Goal: Transaction & Acquisition: Purchase product/service

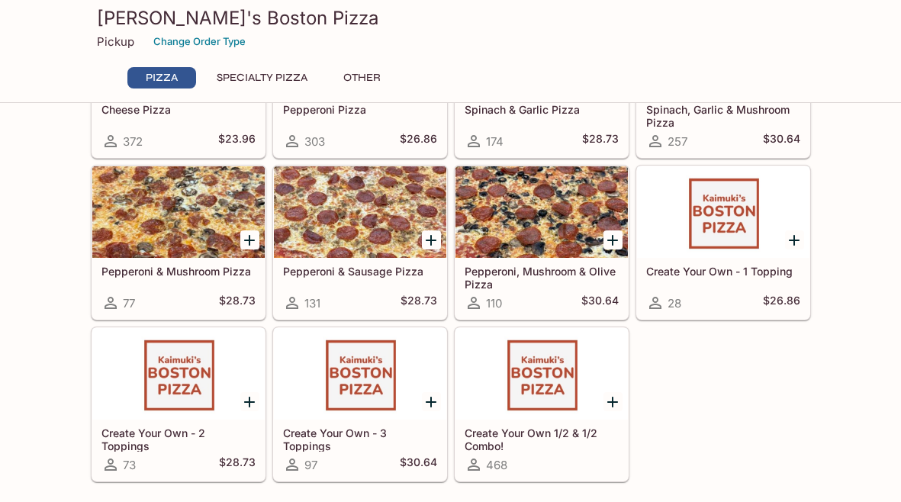
scroll to position [158, 0]
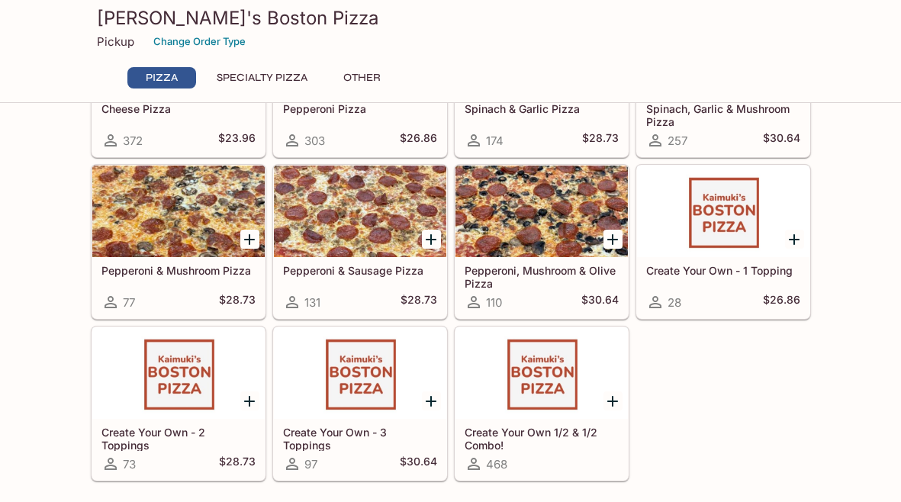
click at [613, 236] on icon "Add Pepperoni, Mushroom & Olive Pizza" at bounding box center [612, 239] width 18 height 18
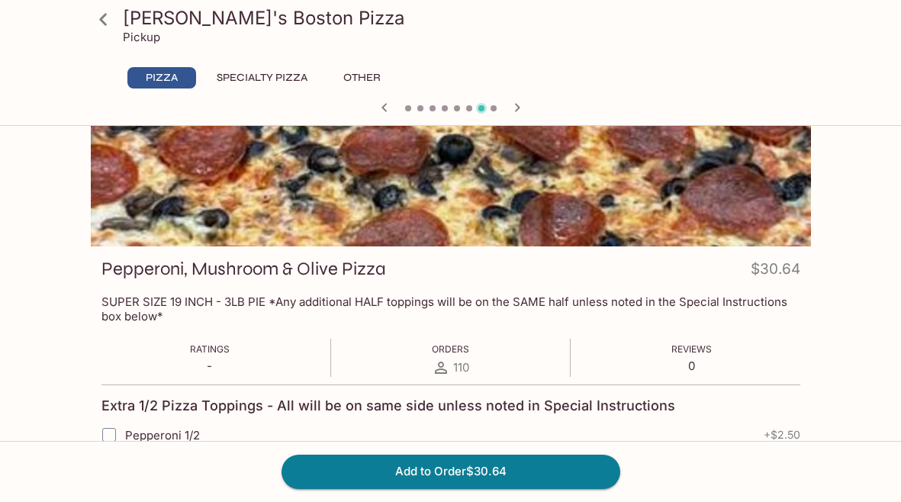
scroll to position [85, 0]
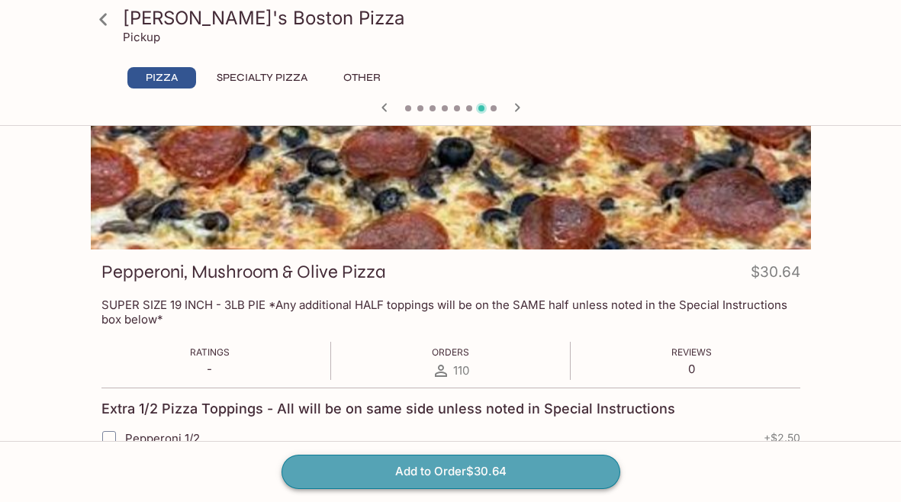
click at [489, 468] on button "Add to Order $30.64" at bounding box center [450, 472] width 339 height 34
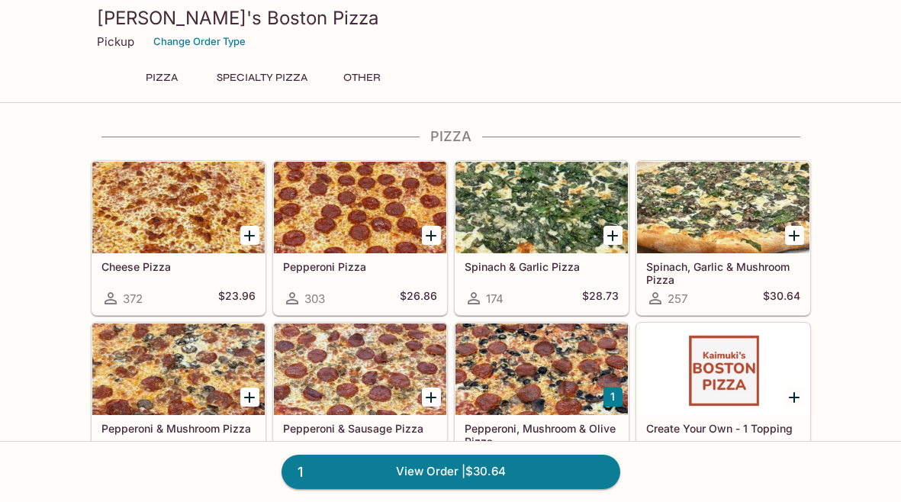
click at [568, 291] on div "174 $28.73" at bounding box center [542, 298] width 154 height 18
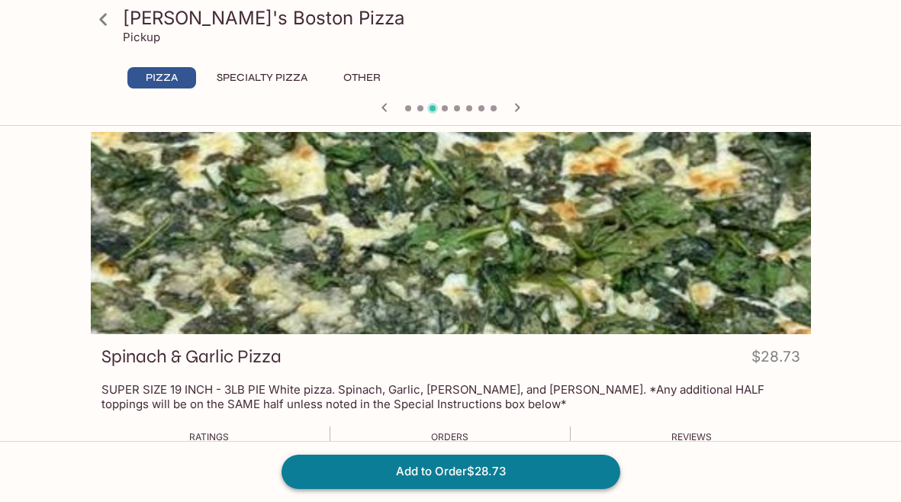
click at [487, 465] on button "Add to Order $28.73" at bounding box center [450, 472] width 339 height 34
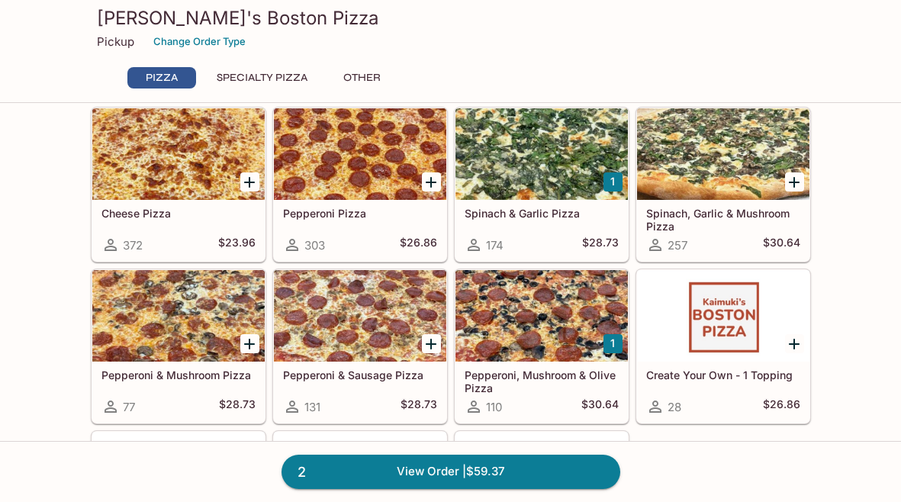
scroll to position [41, 0]
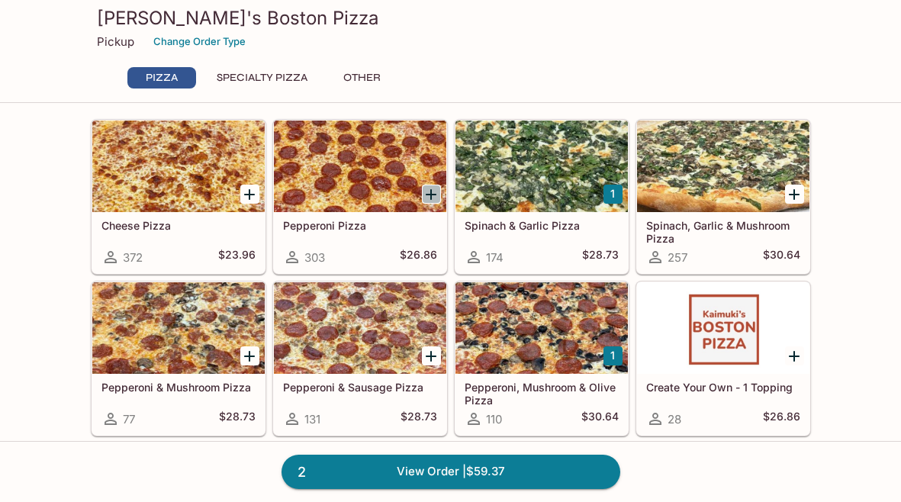
click at [429, 191] on icon "Add Pepperoni Pizza" at bounding box center [431, 194] width 18 height 18
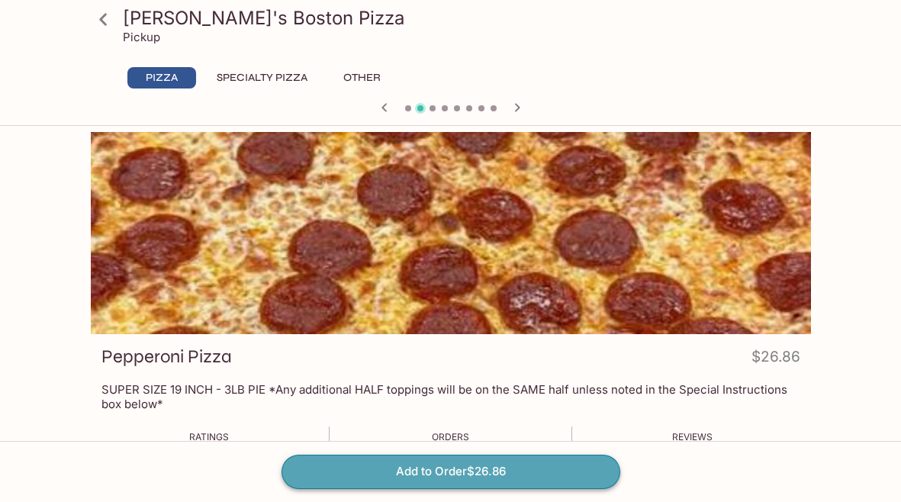
click at [471, 476] on button "Add to Order $26.86" at bounding box center [450, 472] width 339 height 34
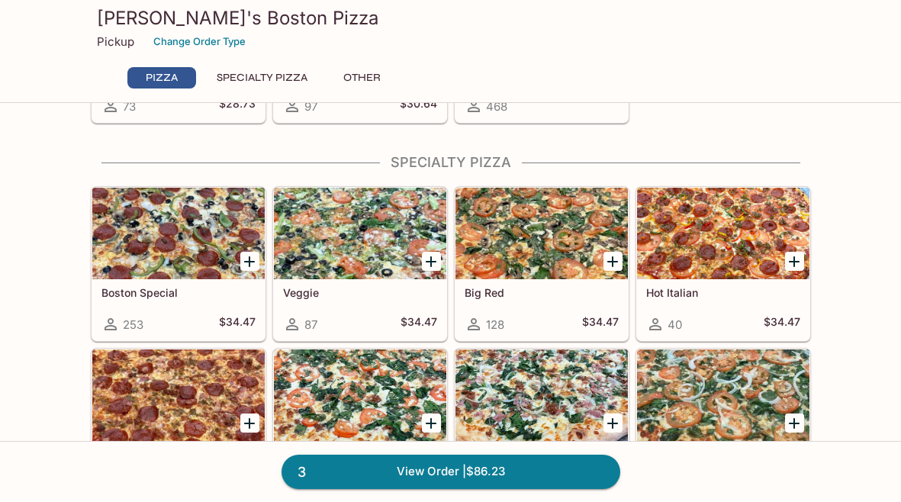
scroll to position [563, 0]
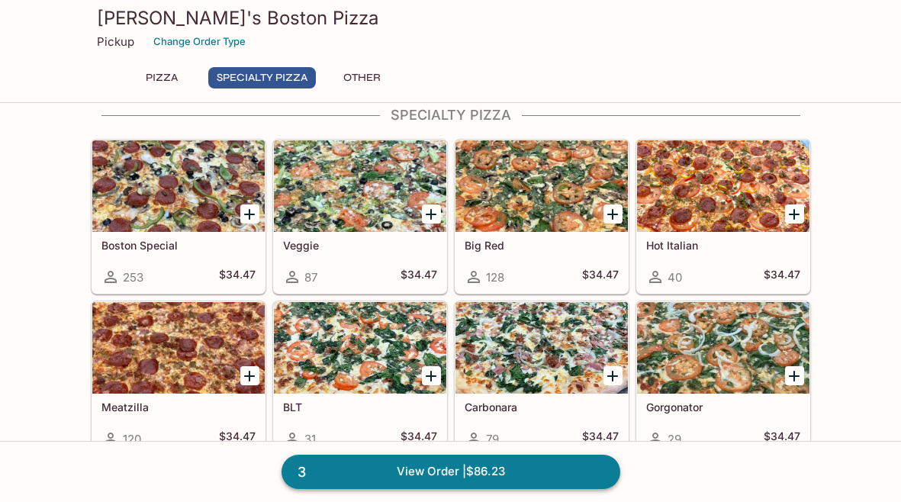
click at [471, 464] on link "3 View Order | $86.23" at bounding box center [450, 472] width 339 height 34
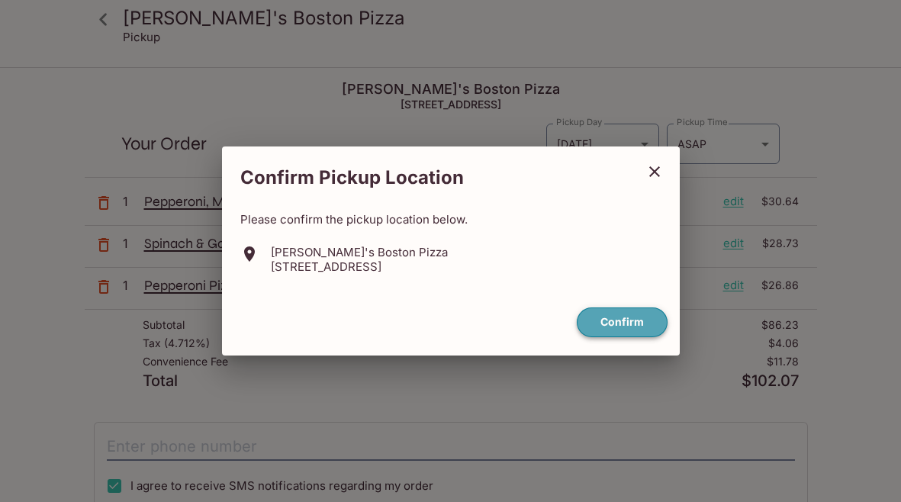
click at [624, 325] on button "Confirm" at bounding box center [622, 322] width 91 height 30
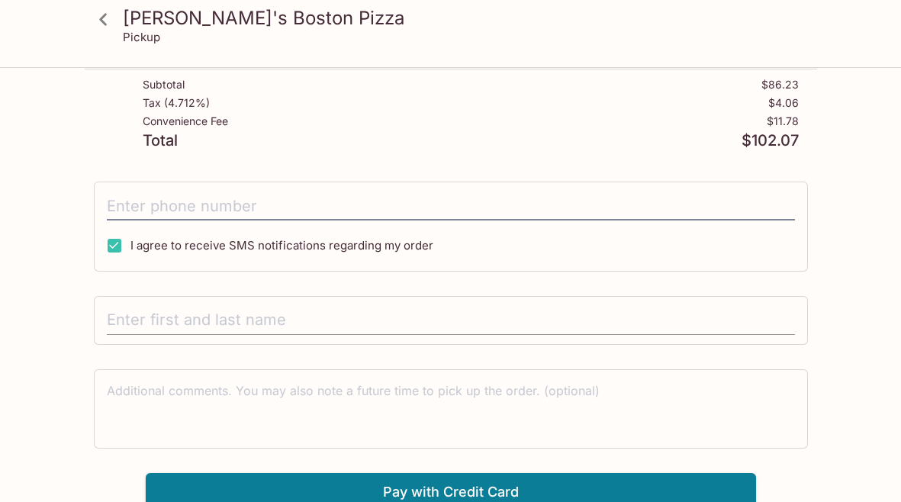
scroll to position [249, 0]
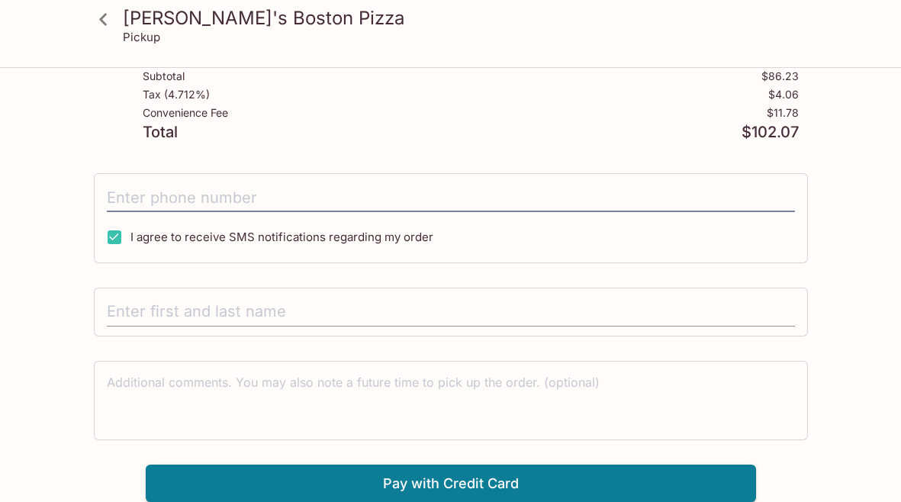
click at [291, 301] on input "text" at bounding box center [451, 311] width 688 height 29
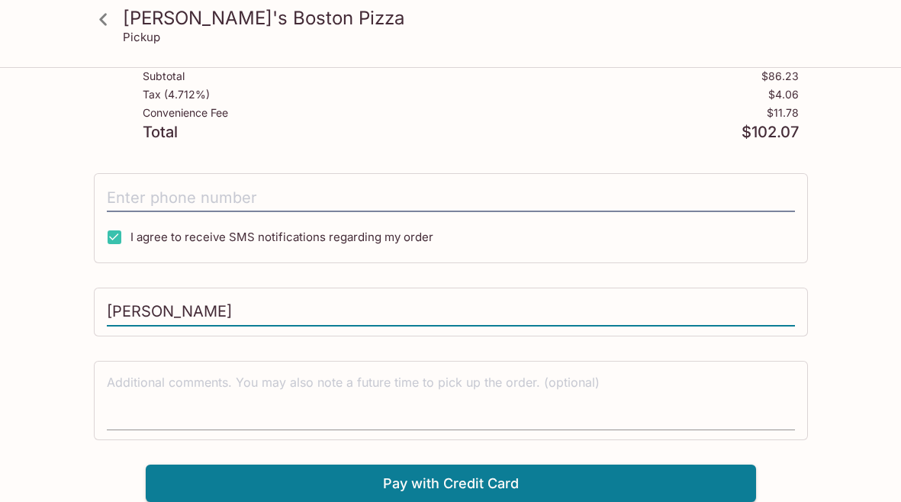
type input "Debbie Millikan"
click at [210, 390] on textarea at bounding box center [451, 400] width 688 height 53
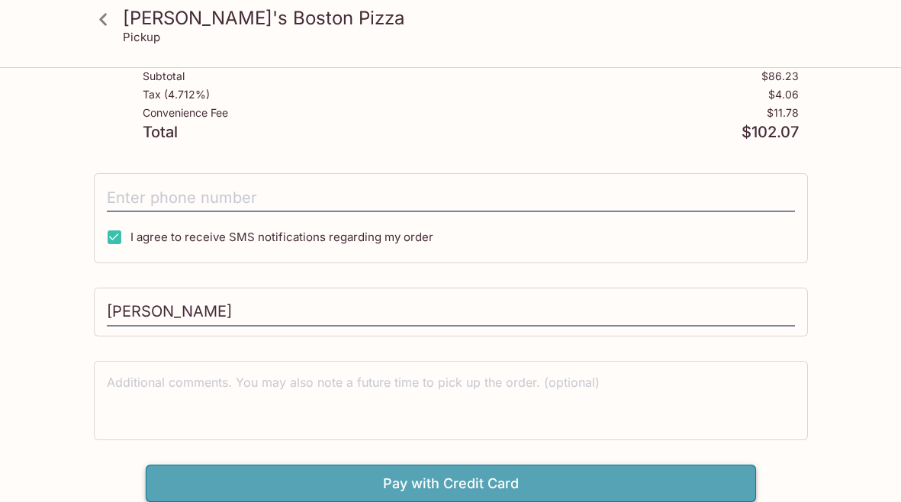
click at [392, 475] on button "Pay with Credit Card" at bounding box center [451, 484] width 610 height 38
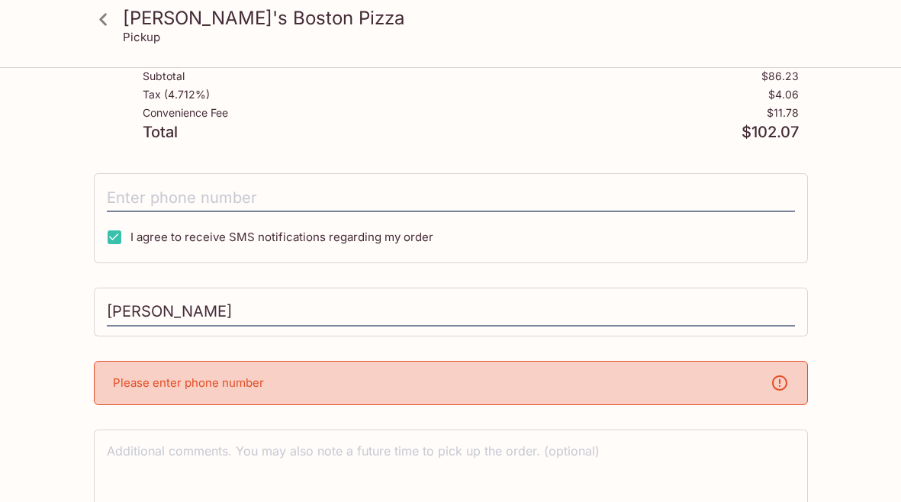
click at [331, 389] on div "Please enter phone number" at bounding box center [451, 383] width 714 height 44
click at [243, 387] on p "Please enter phone number" at bounding box center [188, 382] width 151 height 14
click at [239, 384] on p "Please enter phone number" at bounding box center [188, 382] width 151 height 14
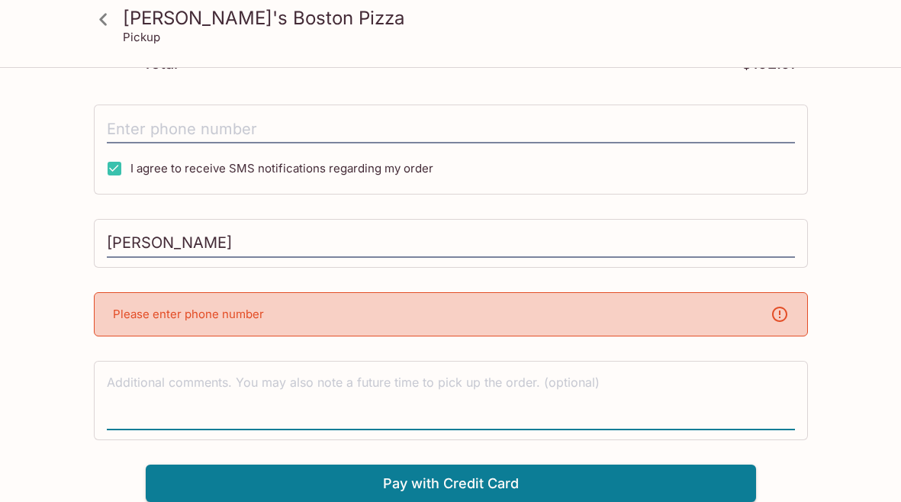
click at [172, 416] on textarea at bounding box center [451, 400] width 688 height 53
click at [170, 311] on p "Please enter phone number" at bounding box center [188, 314] width 151 height 14
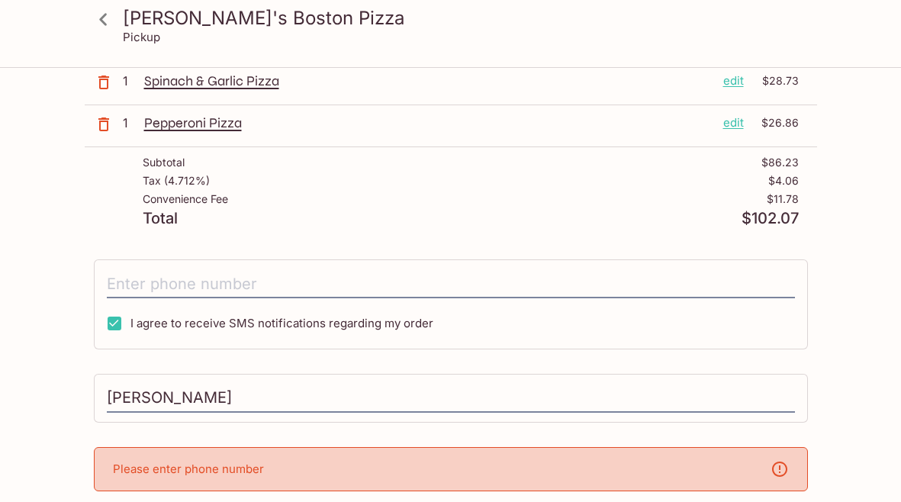
scroll to position [99, 0]
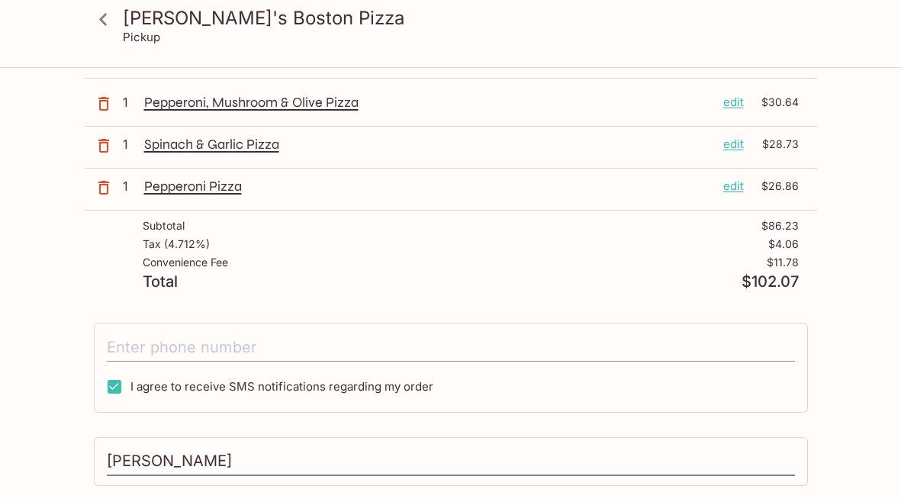
click at [178, 339] on input "tel" at bounding box center [451, 347] width 688 height 29
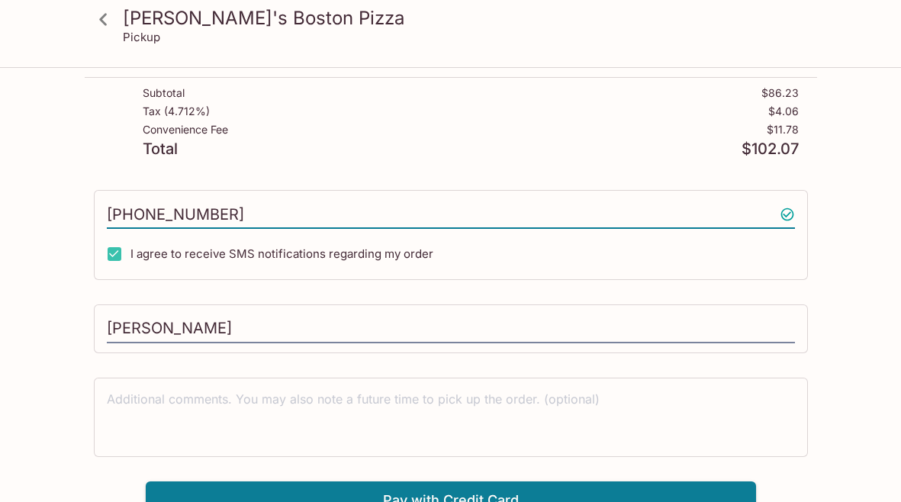
scroll to position [249, 0]
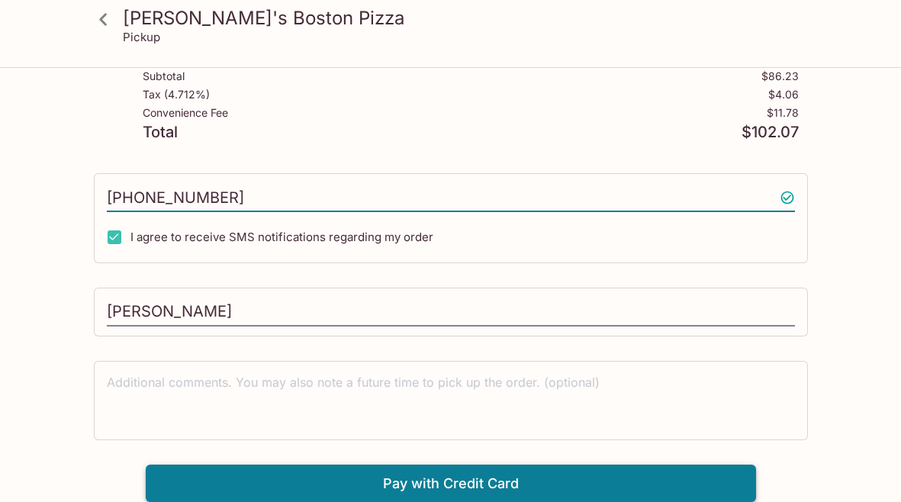
type input "(808) 223-7096"
click at [395, 484] on button "Pay with Credit Card" at bounding box center [451, 484] width 610 height 38
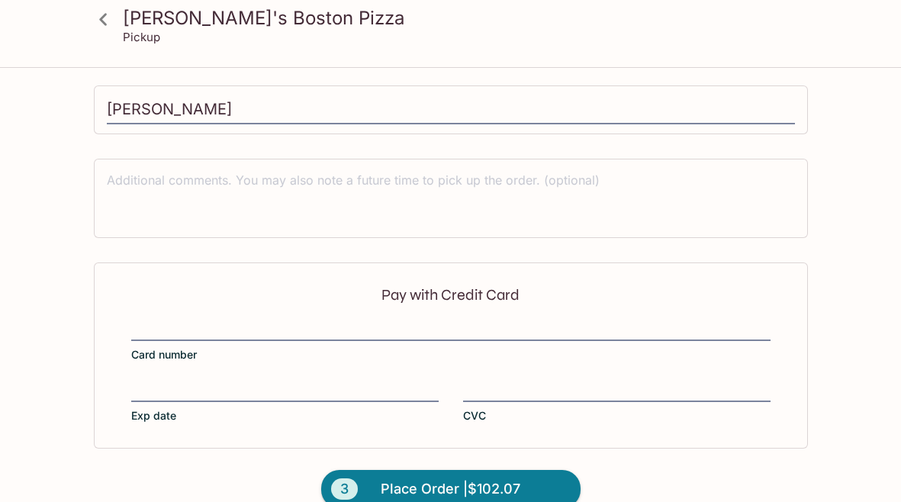
scroll to position [477, 0]
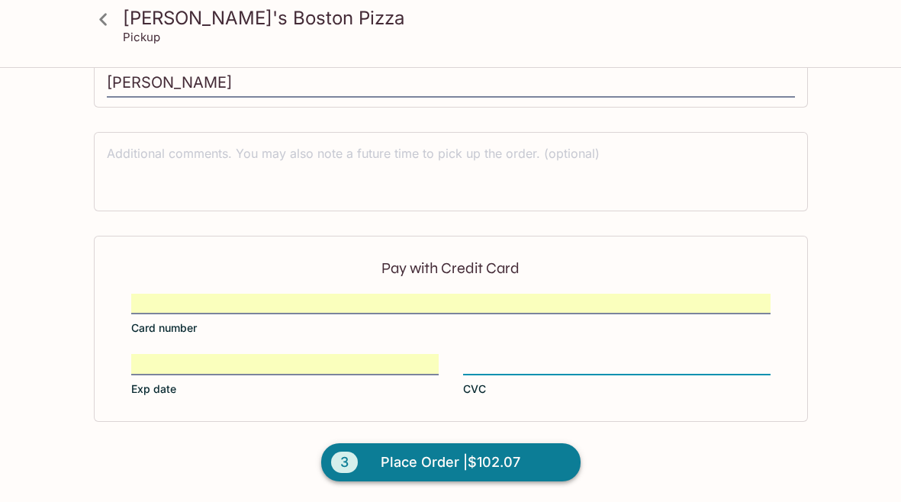
click at [462, 456] on span "Place Order | $102.07" at bounding box center [451, 462] width 140 height 24
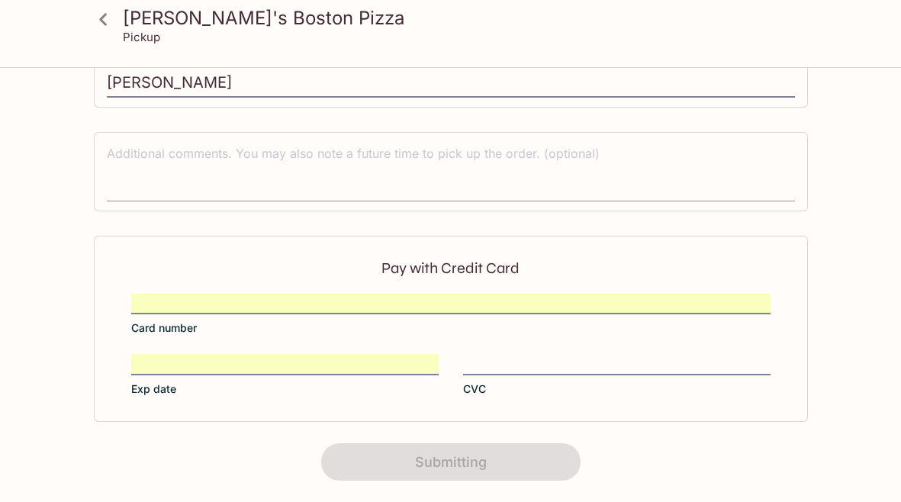
scroll to position [339, 0]
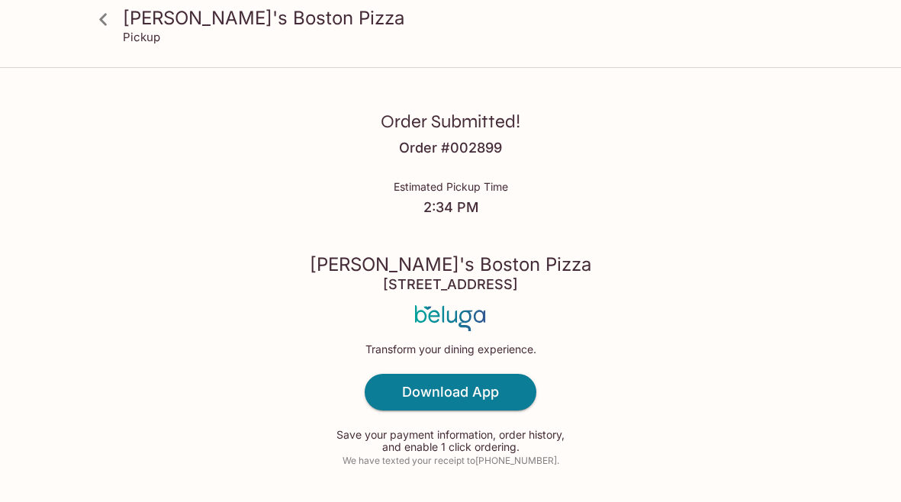
click at [639, 214] on div "Order Submitted! Order # 002899 Estimated Pickup Time 2:34 PM Kaimuki's Boston …" at bounding box center [450, 276] width 901 height 553
